Goal: Task Accomplishment & Management: Use online tool/utility

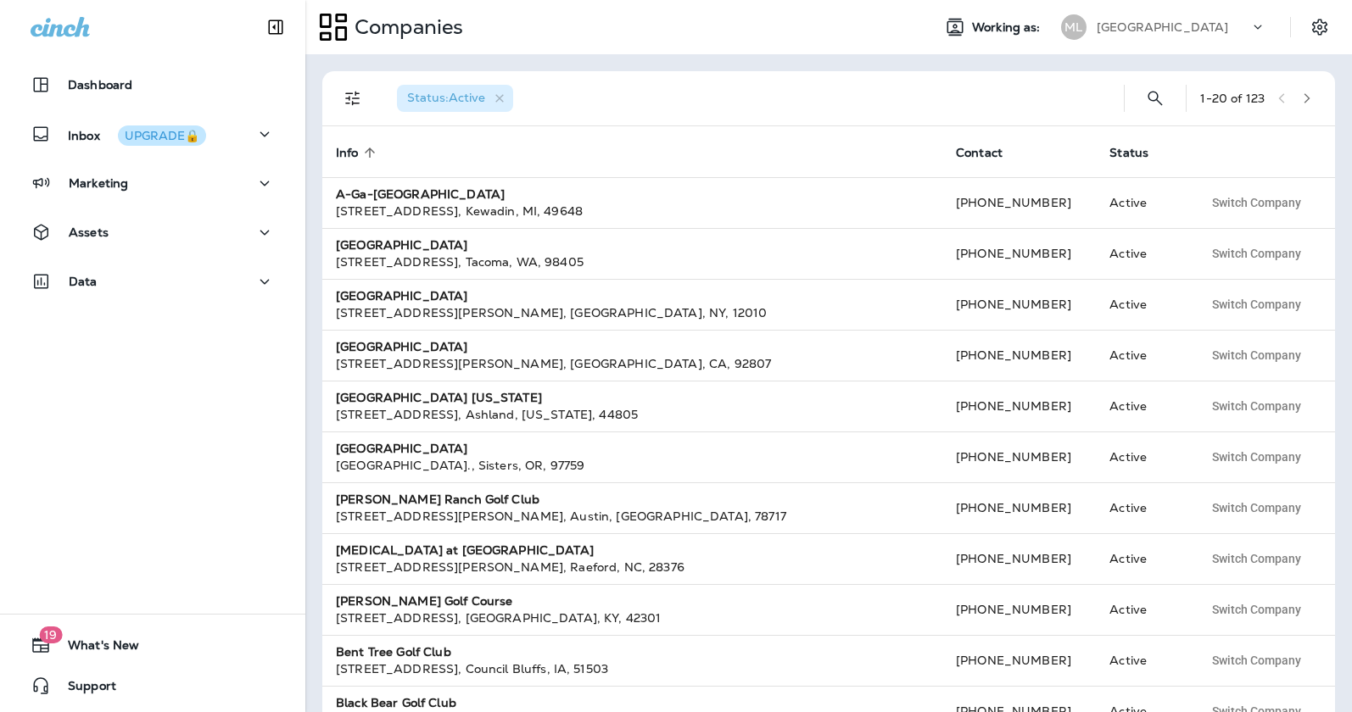
click at [168, 212] on div "Dashboard Inbox UPGRADE🔒 Marketing Assets Data" at bounding box center [152, 186] width 305 height 271
click at [166, 224] on div "Assets" at bounding box center [153, 232] width 244 height 21
click at [163, 340] on div "Segments Templates File Manager Forms" at bounding box center [152, 337] width 271 height 177
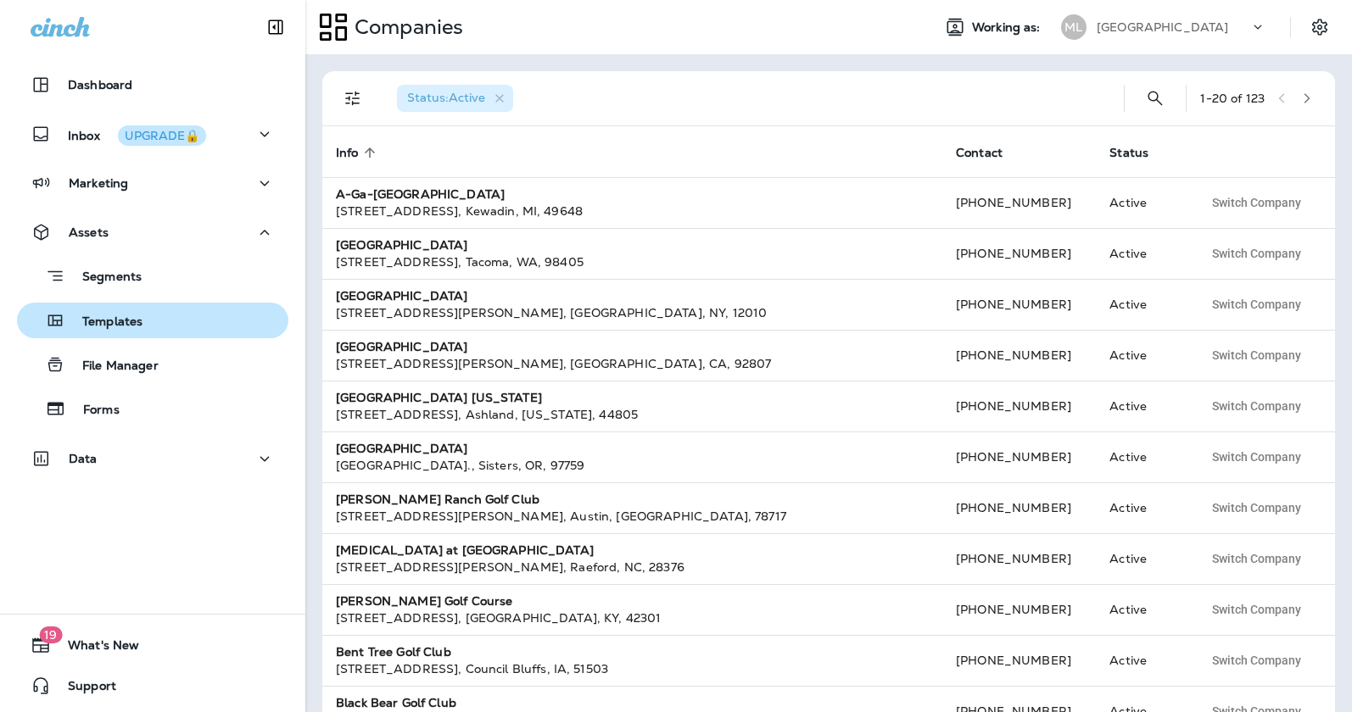
click at [167, 324] on div "Templates" at bounding box center [153, 320] width 258 height 25
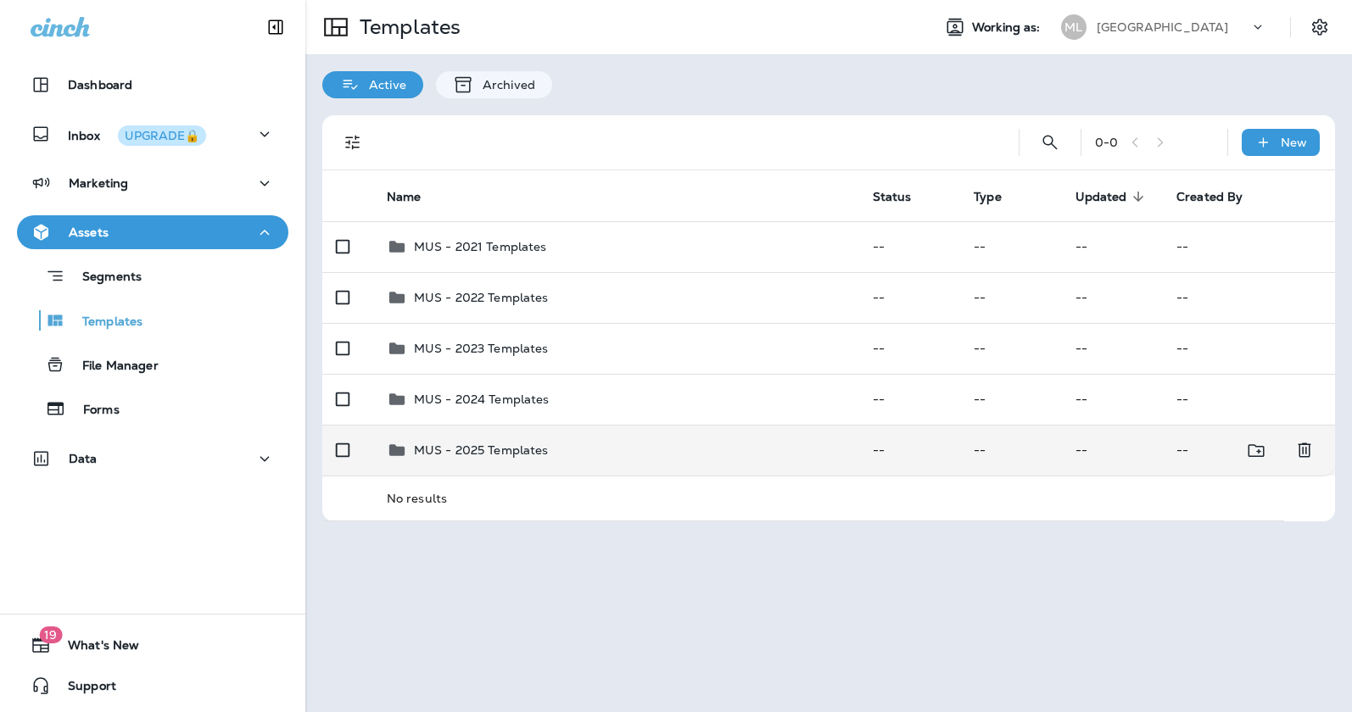
click at [488, 448] on p "MUS - 2025 Templates" at bounding box center [481, 450] width 135 height 14
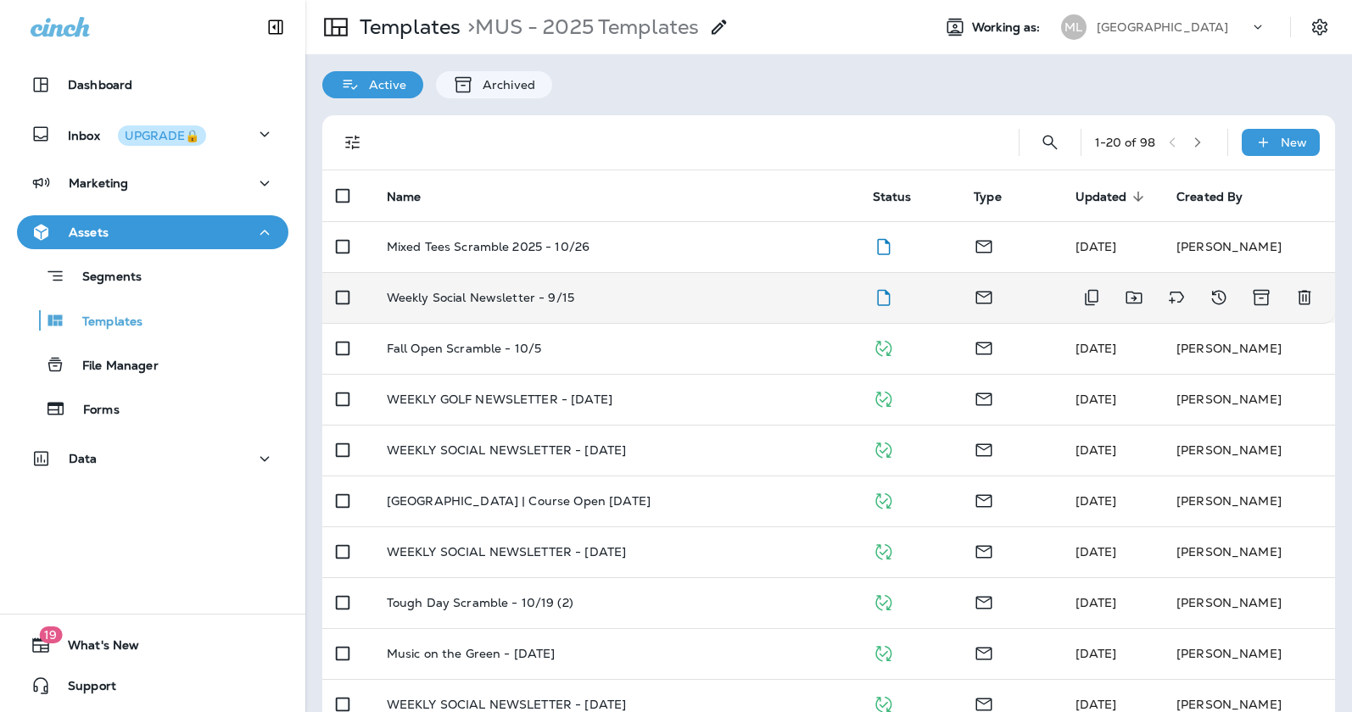
click at [585, 287] on td "Weekly Social Newsletter - 9/15" at bounding box center [616, 297] width 486 height 51
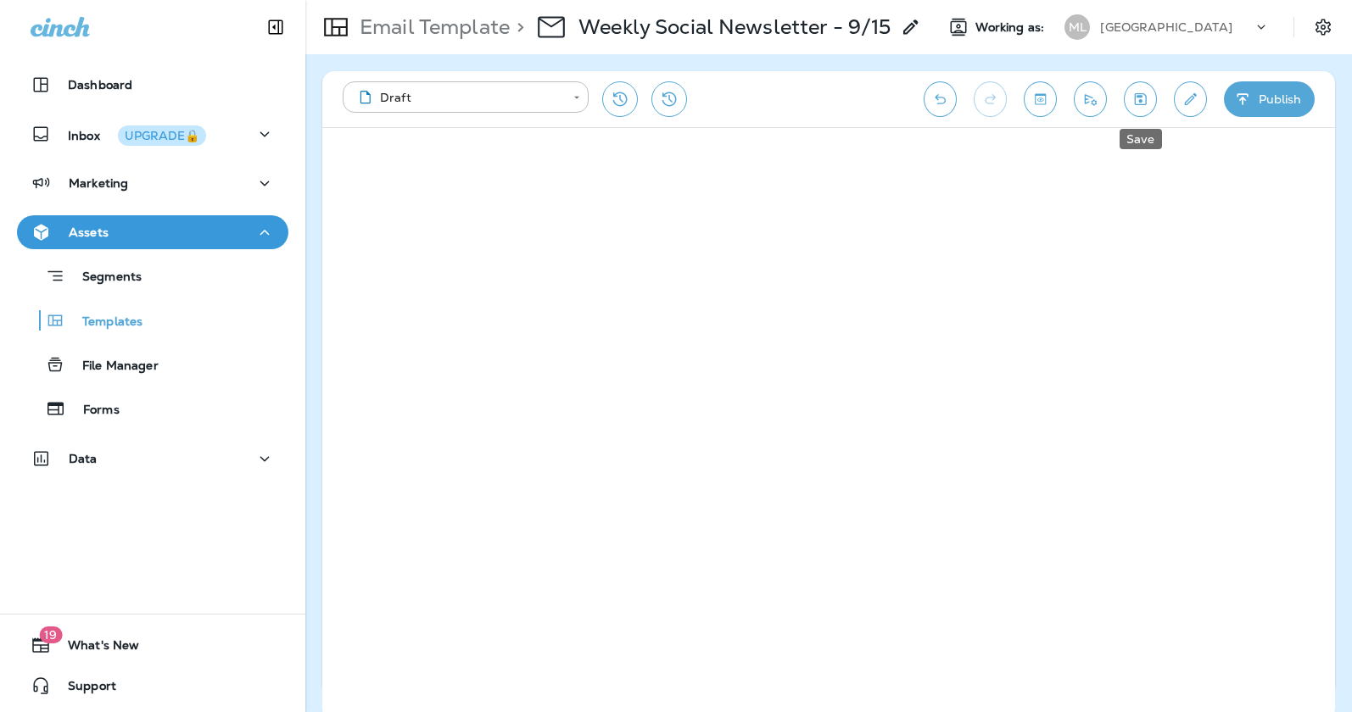
click at [1138, 98] on icon "Save" at bounding box center [1140, 99] width 18 height 17
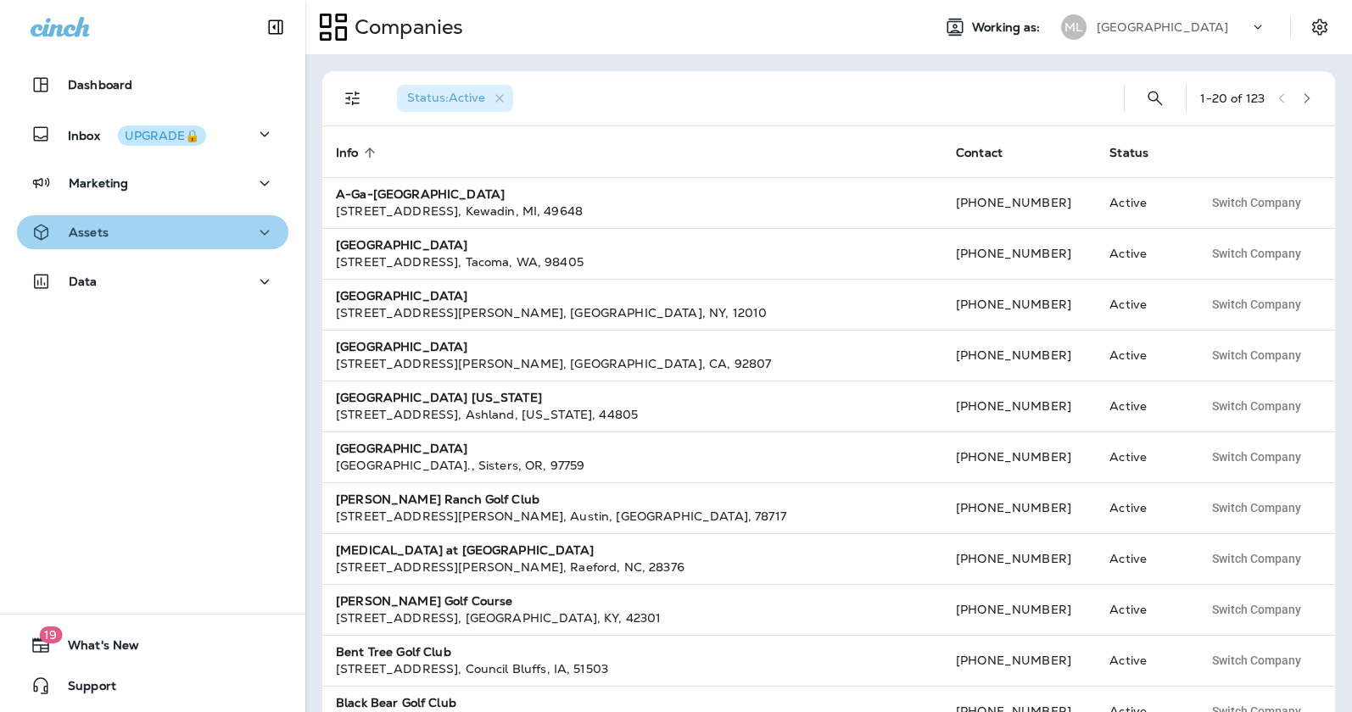
click at [221, 234] on div "Assets" at bounding box center [153, 232] width 244 height 21
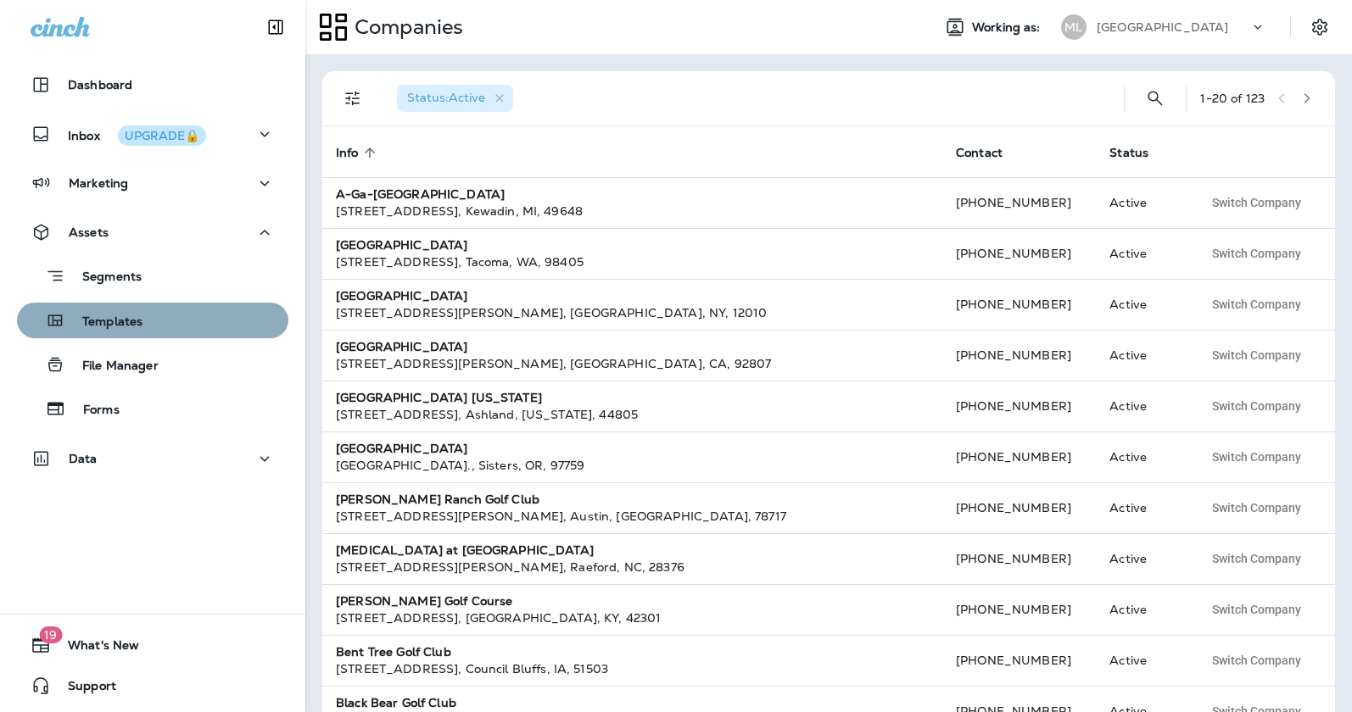
click at [181, 304] on button "Templates" at bounding box center [152, 321] width 271 height 36
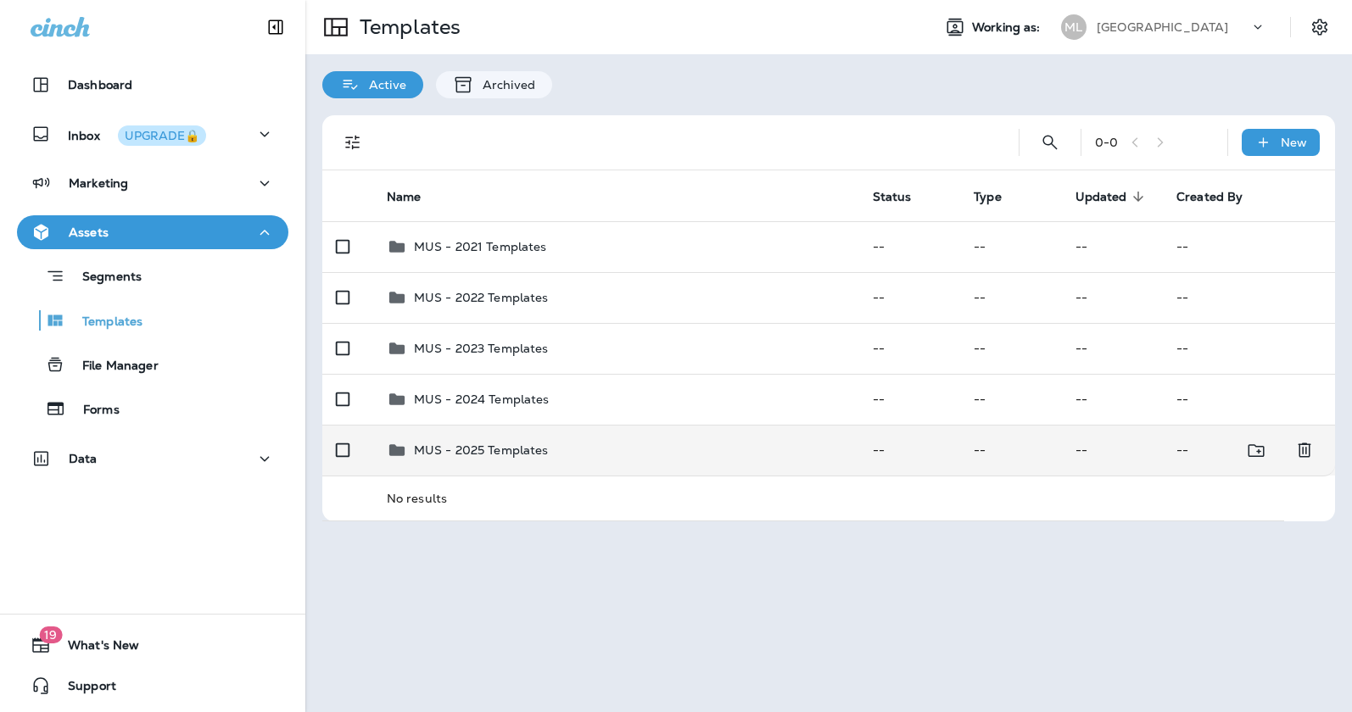
click at [519, 460] on td "MUS - 2025 Templates" at bounding box center [616, 450] width 486 height 51
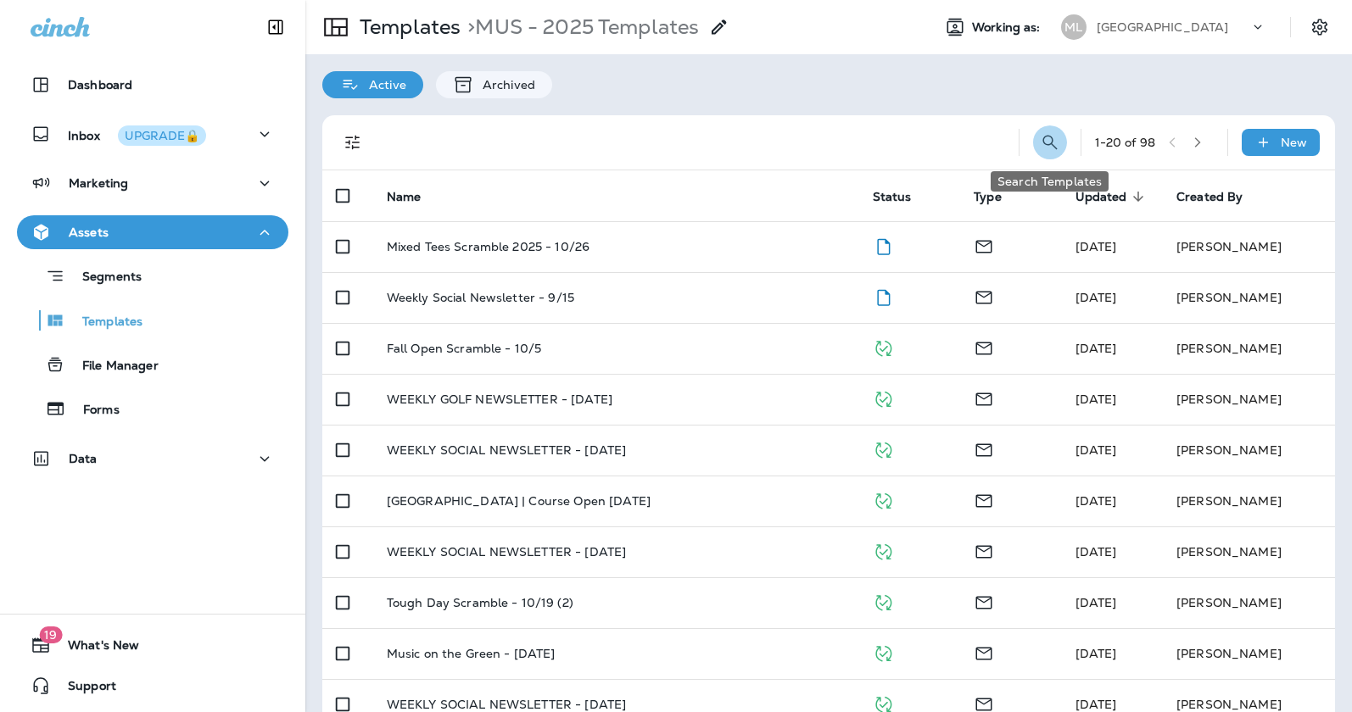
click at [1053, 146] on icon "Search Templates" at bounding box center [1050, 142] width 20 height 20
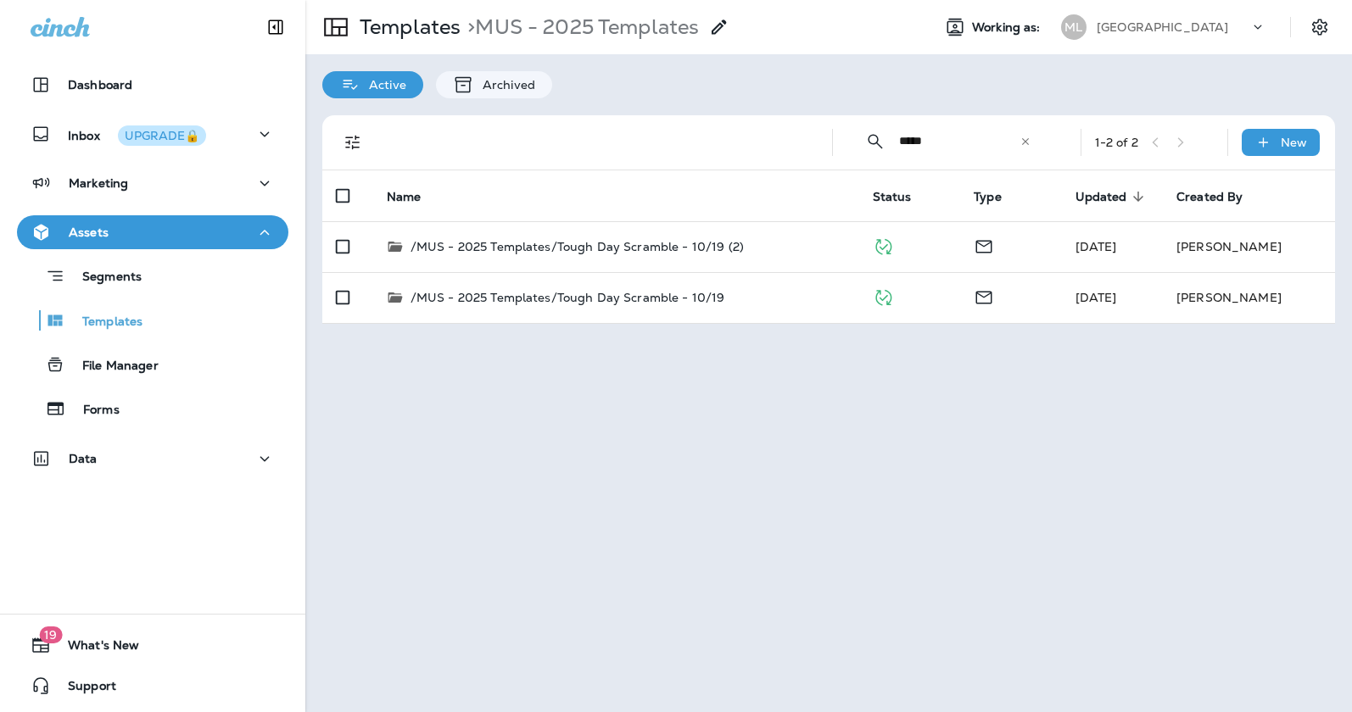
type input "*****"
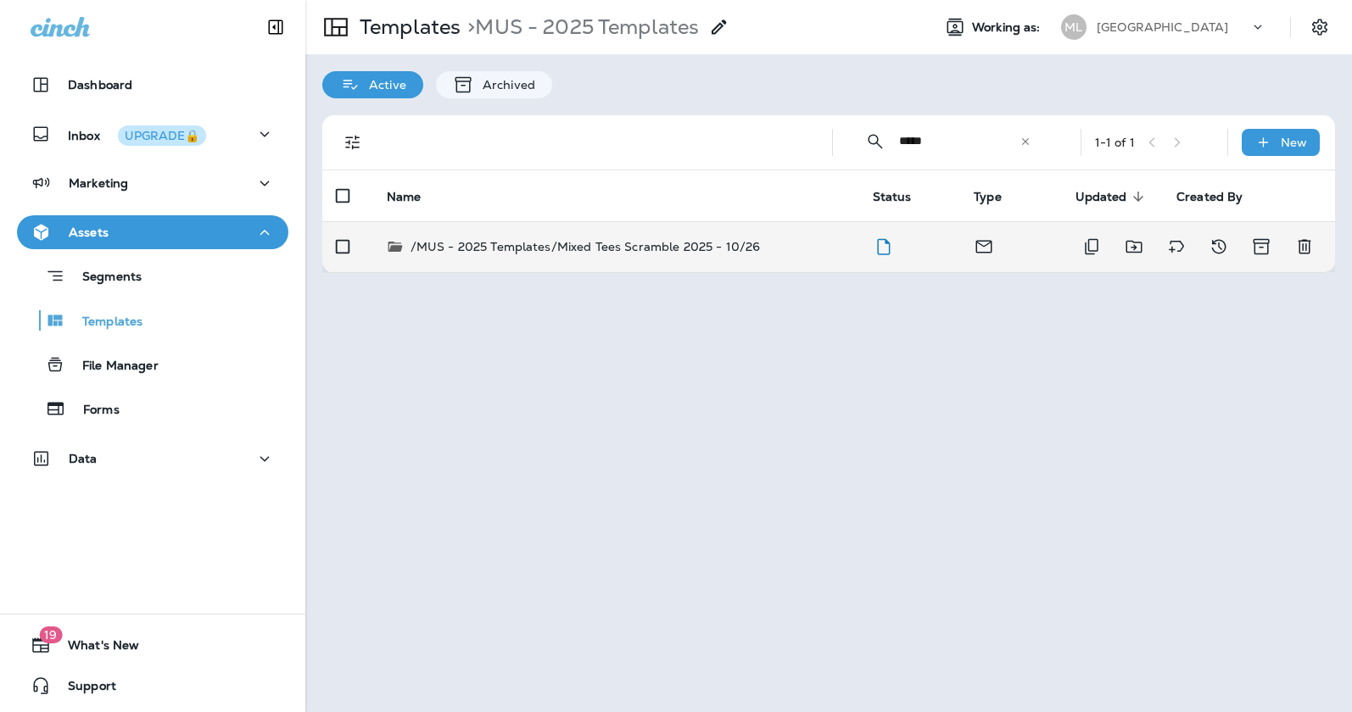
click at [710, 247] on p "/MUS - 2025 Templates/Mixed Tees Scramble 2025 - 10/26" at bounding box center [585, 246] width 350 height 17
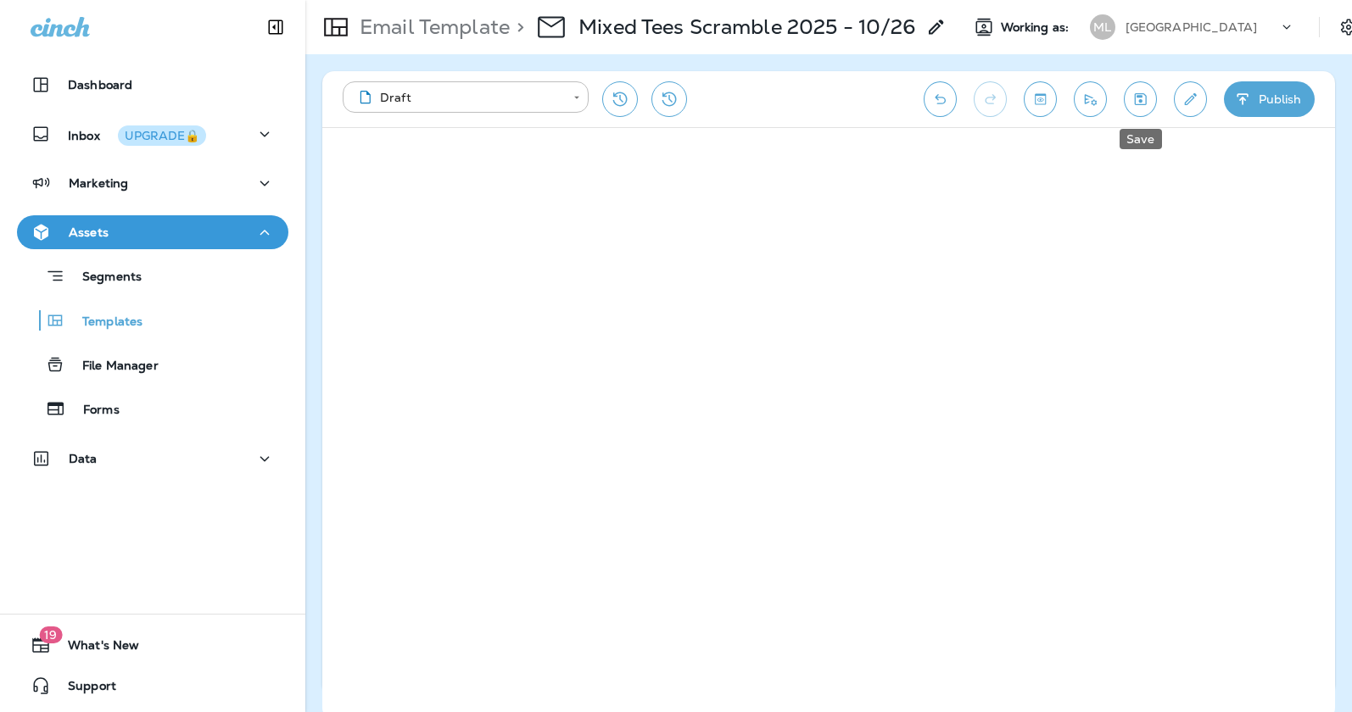
click at [1129, 92] on button "Save" at bounding box center [1140, 99] width 33 height 36
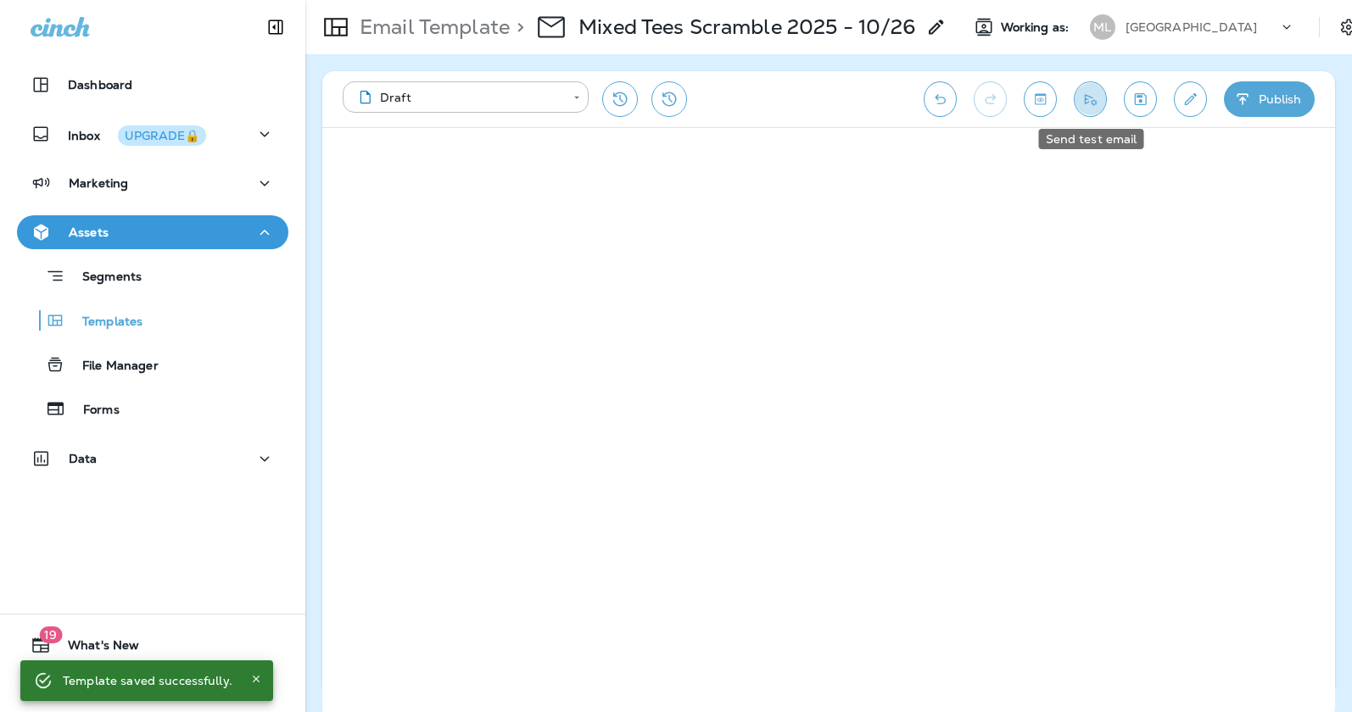
click at [1085, 100] on icon "Send test email" at bounding box center [1091, 99] width 12 height 11
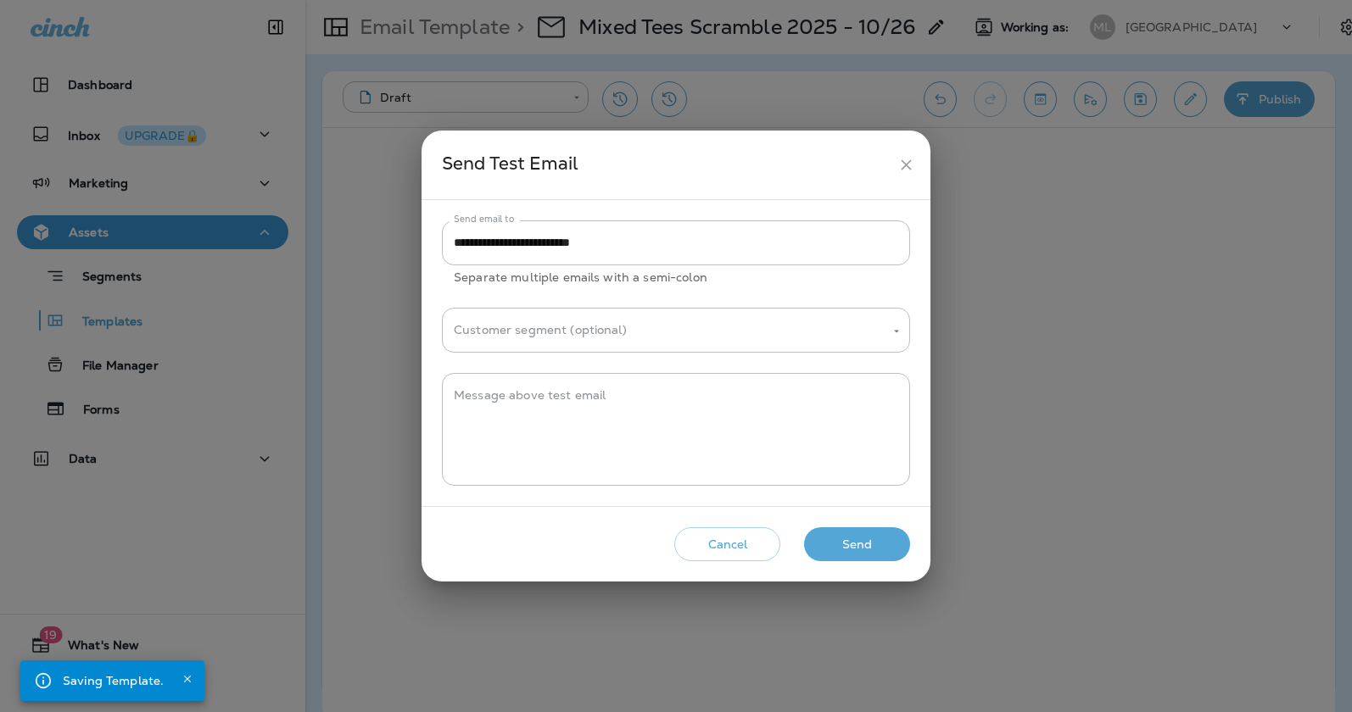
click at [847, 528] on button "Send" at bounding box center [857, 544] width 106 height 35
